Goal: Task Accomplishment & Management: Manage account settings

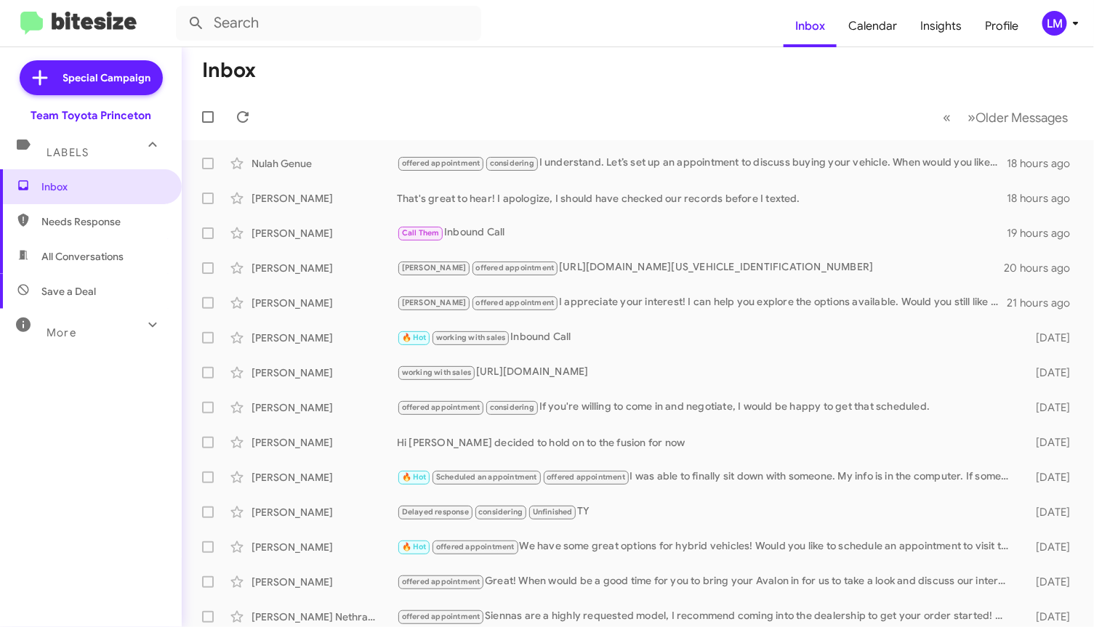
click at [522, 110] on mat-toolbar-row "« Previous » Next Older Messages" at bounding box center [638, 117] width 912 height 47
click at [1081, 28] on icon at bounding box center [1075, 23] width 17 height 17
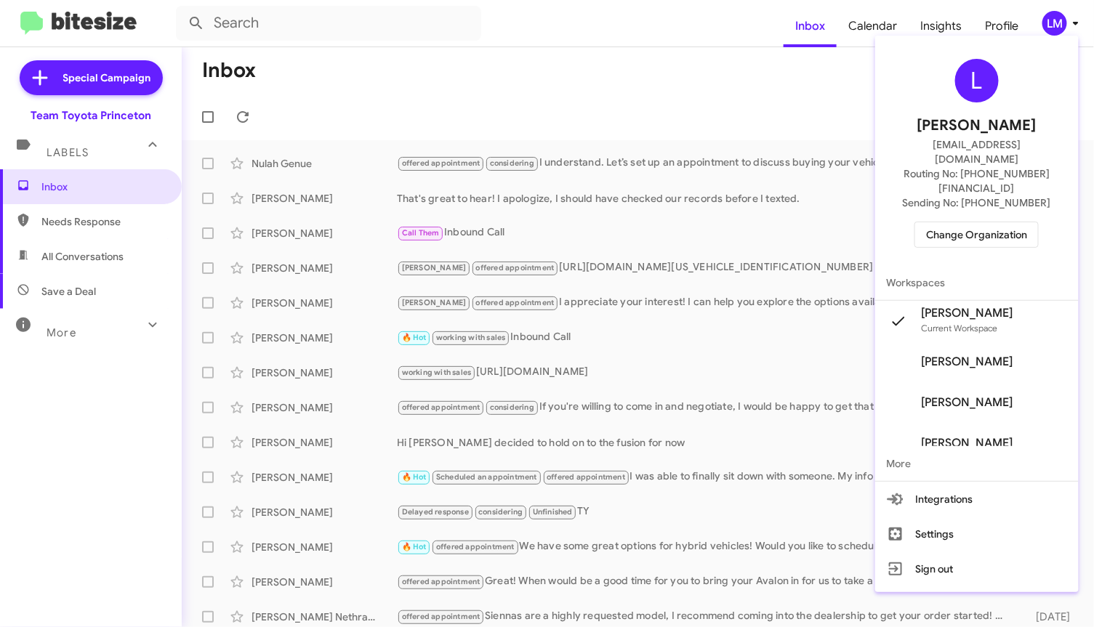
click at [981, 222] on span "Change Organization" at bounding box center [976, 234] width 101 height 25
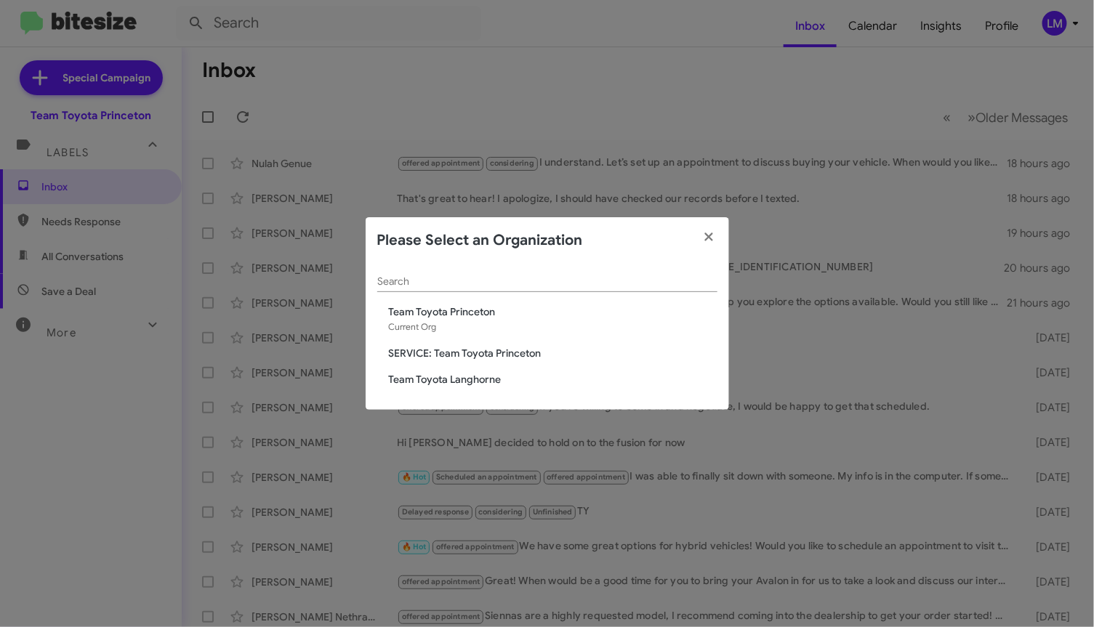
drag, startPoint x: 474, startPoint y: 378, endPoint x: 547, endPoint y: 393, distance: 74.9
click at [480, 380] on span "Team Toyota Langhorne" at bounding box center [553, 379] width 329 height 15
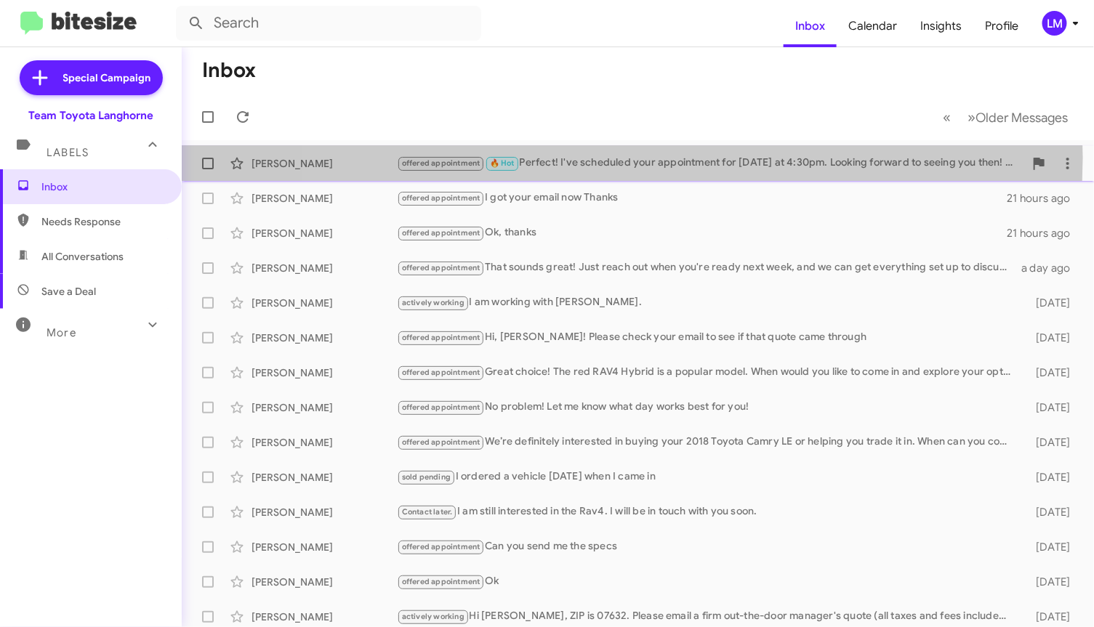
click at [600, 158] on div "offered appointment 🔥 Hot Perfect! I've scheduled your appointment for [DATE] a…" at bounding box center [710, 163] width 627 height 17
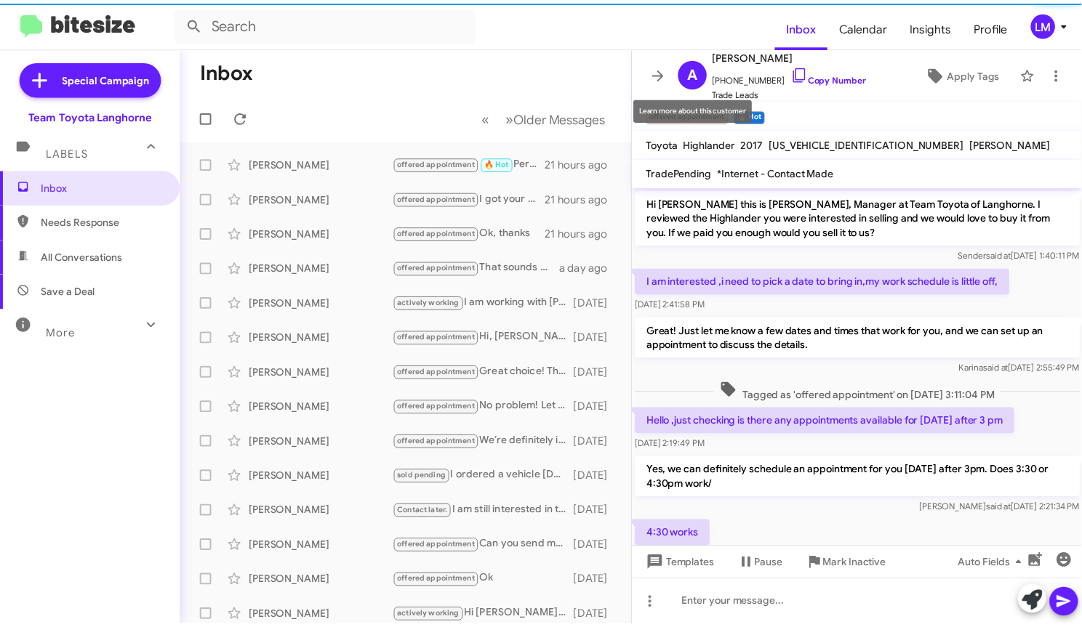
scroll to position [84, 0]
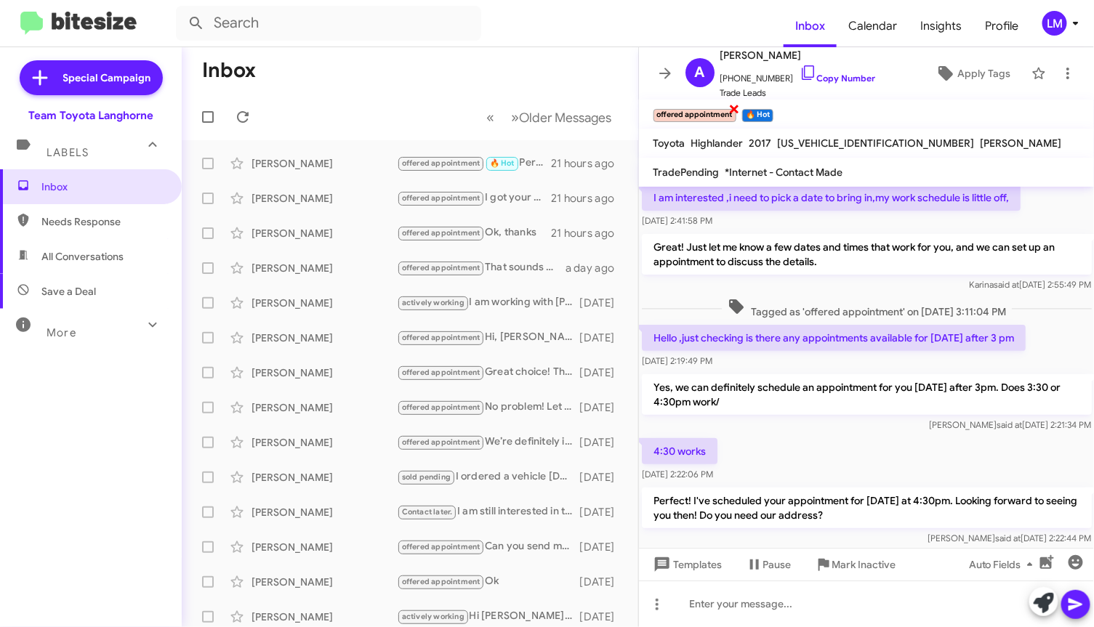
click at [732, 105] on span "×" at bounding box center [734, 108] width 12 height 17
click at [957, 76] on span "Apply Tags" at bounding box center [983, 73] width 53 height 26
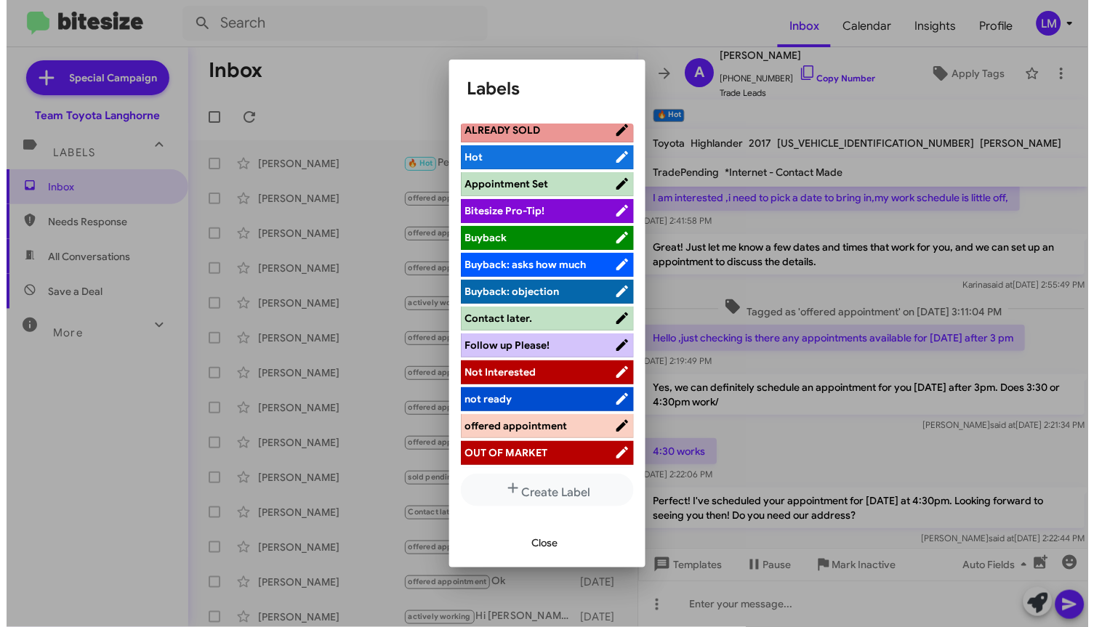
scroll to position [0, 0]
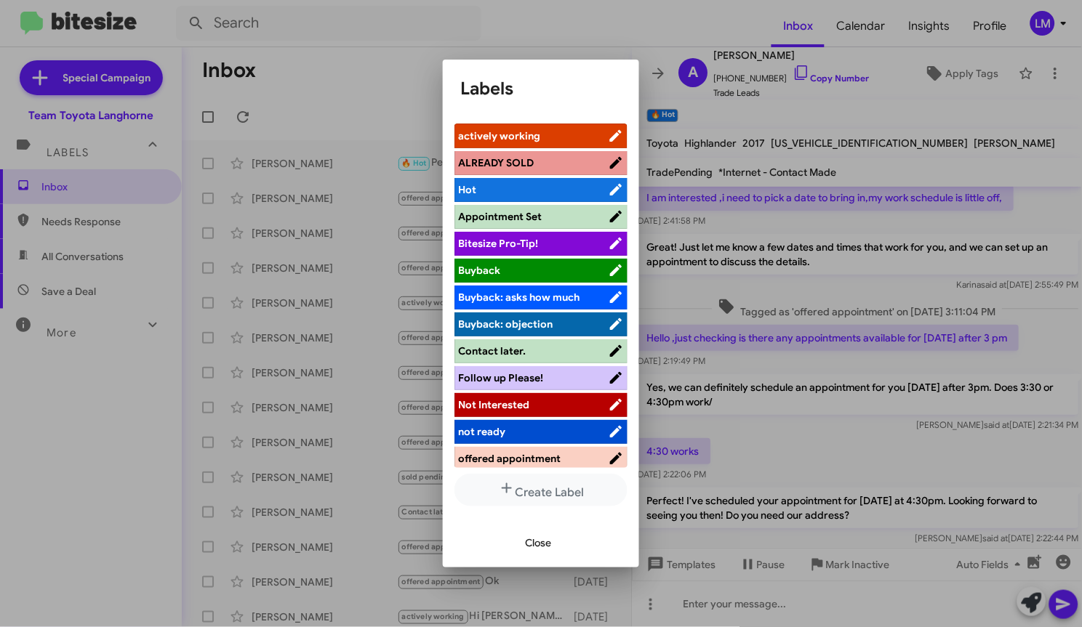
click at [537, 219] on span "Appointment Set" at bounding box center [500, 216] width 84 height 13
click at [539, 544] on span "Close" at bounding box center [538, 543] width 26 height 26
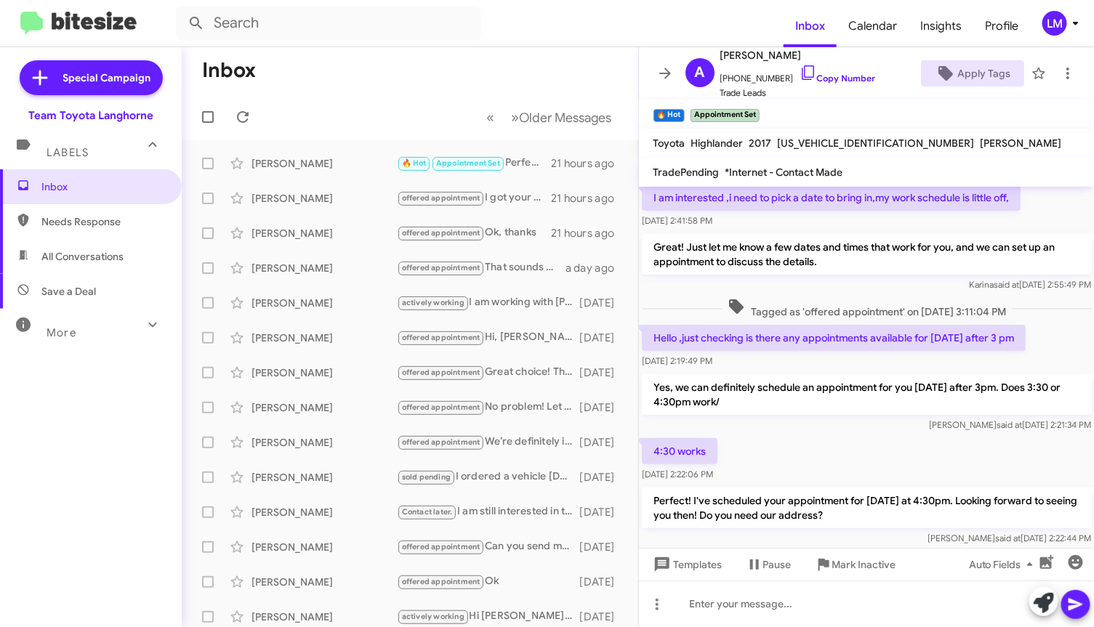
click at [361, 44] on mat-toolbar "Inbox Calendar Insights Profile LM" at bounding box center [547, 23] width 1094 height 47
click at [1076, 36] on mat-toolbar "Inbox Calendar Insights Profile LM" at bounding box center [547, 23] width 1094 height 47
